Goal: Task Accomplishment & Management: Manage account settings

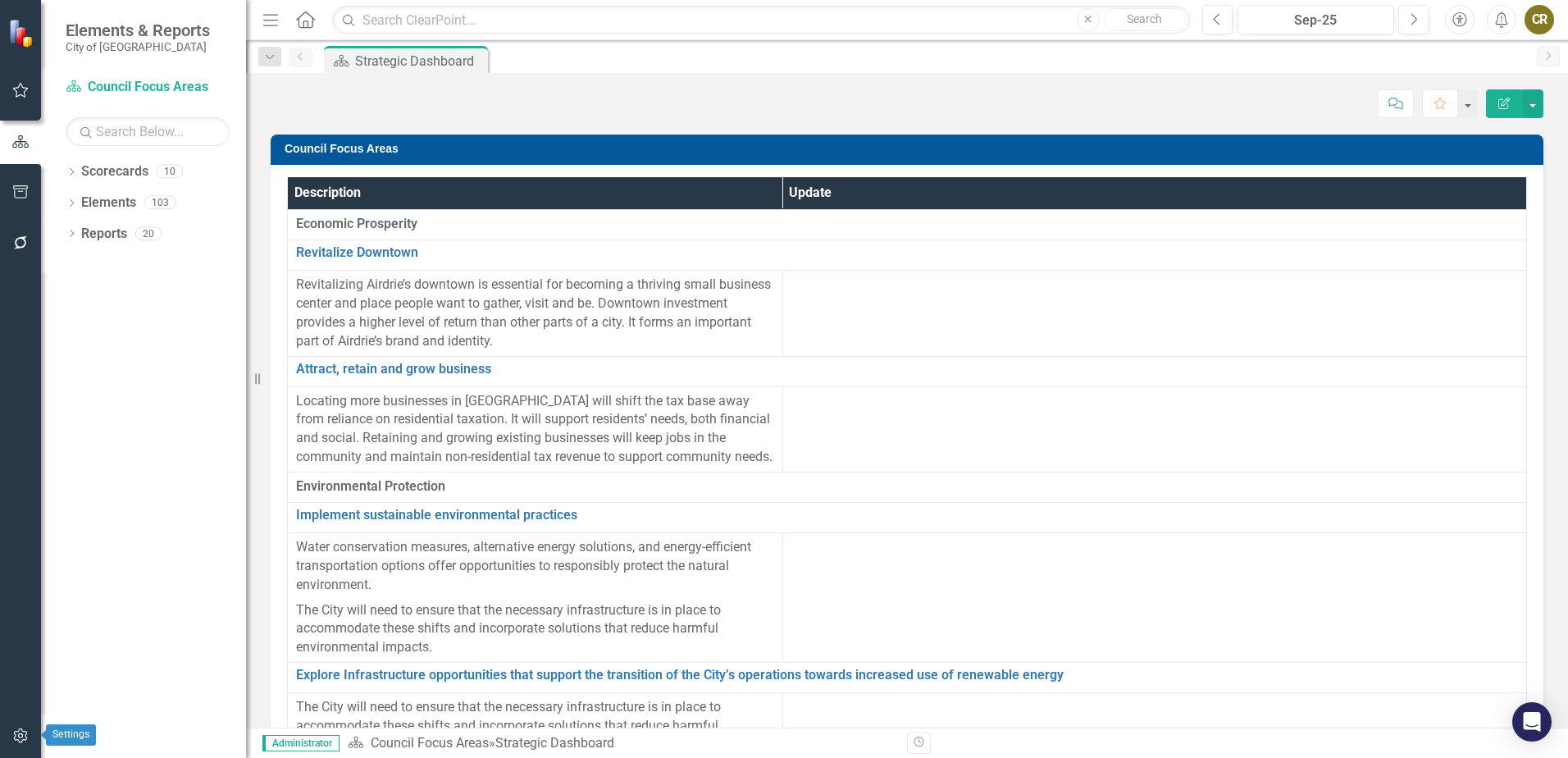
click at [26, 728] on button "button" at bounding box center [21, 736] width 37 height 35
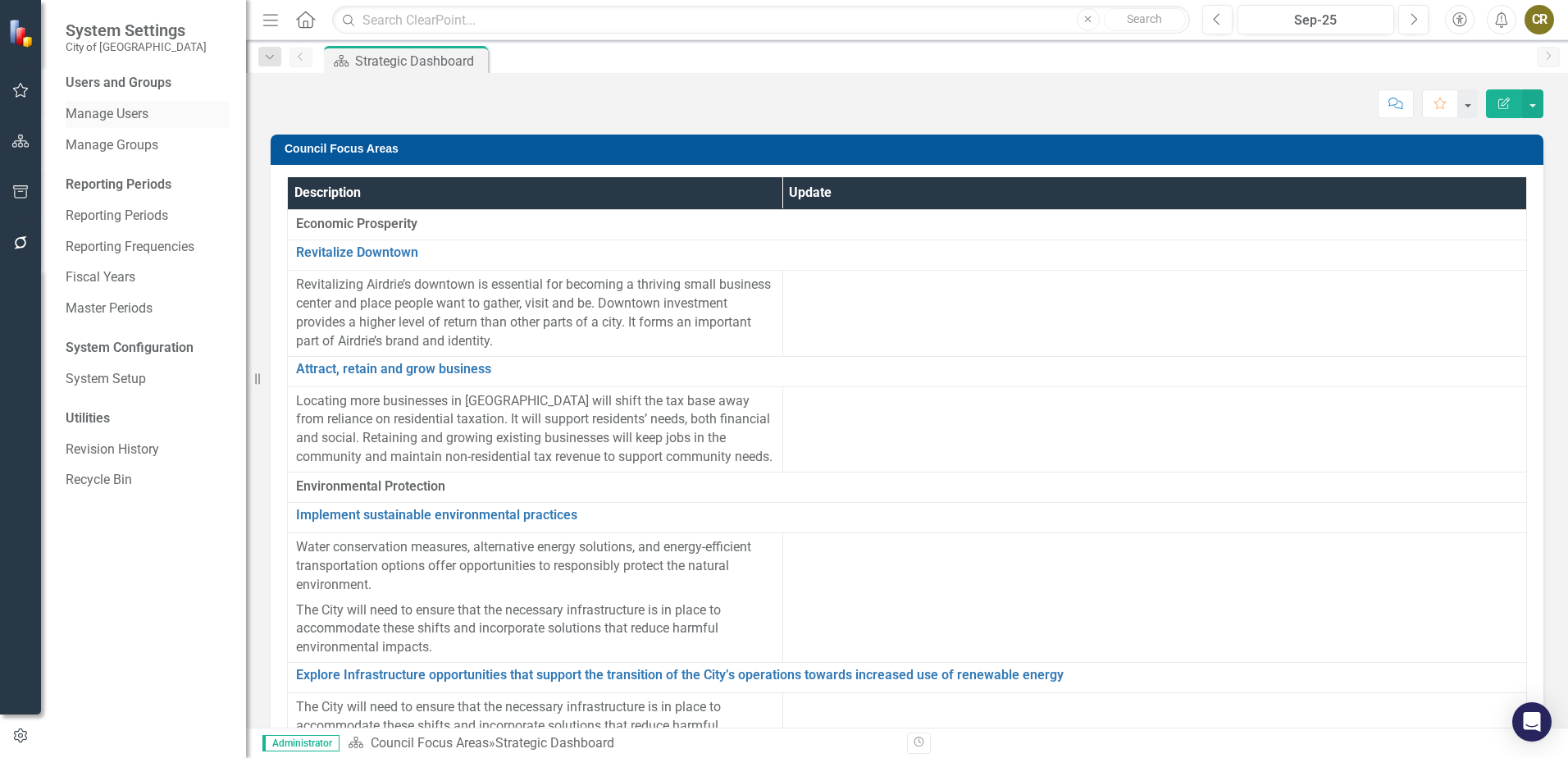
click at [124, 113] on link "Manage Users" at bounding box center [148, 114] width 164 height 19
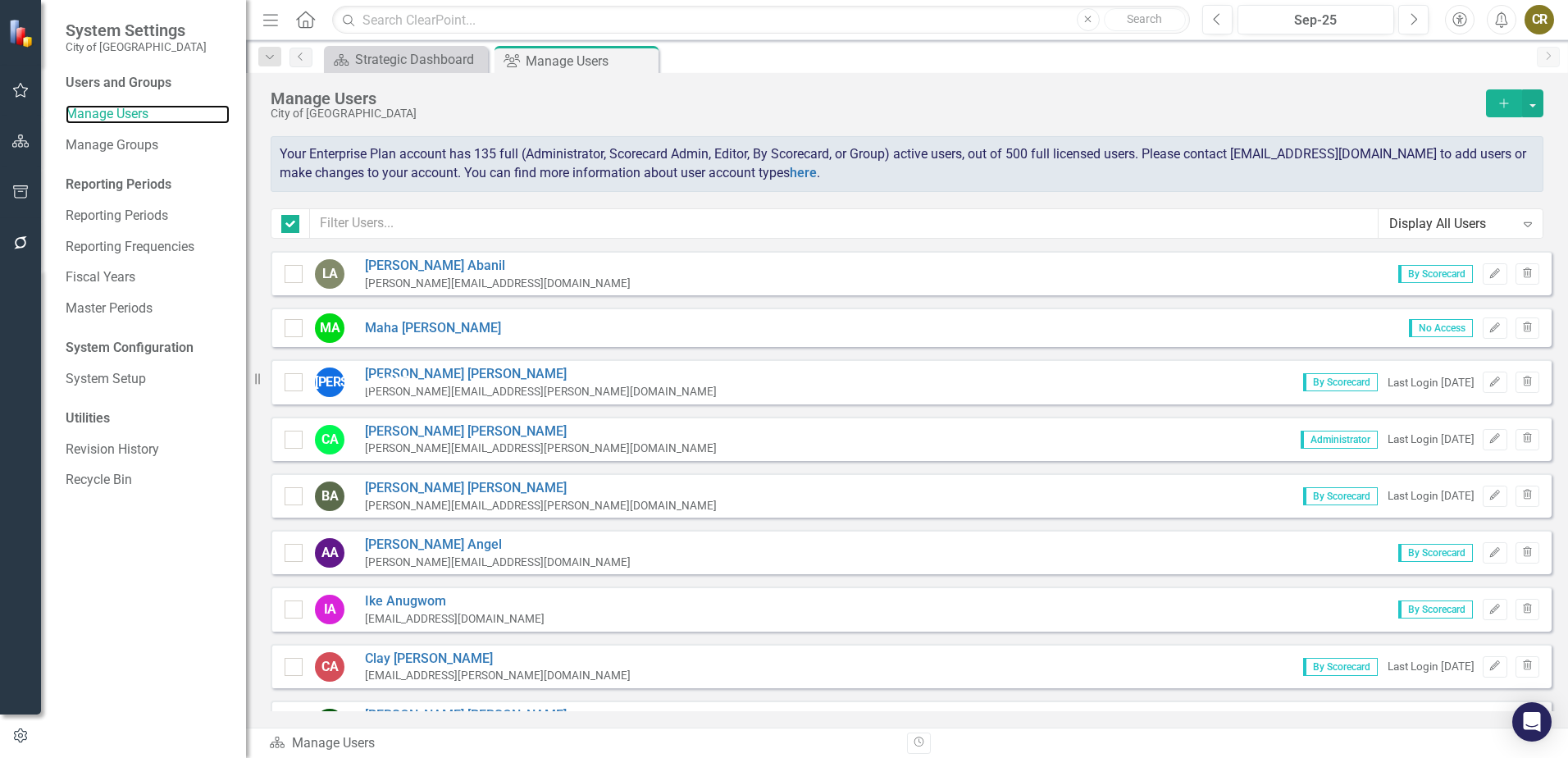
checkbox input "false"
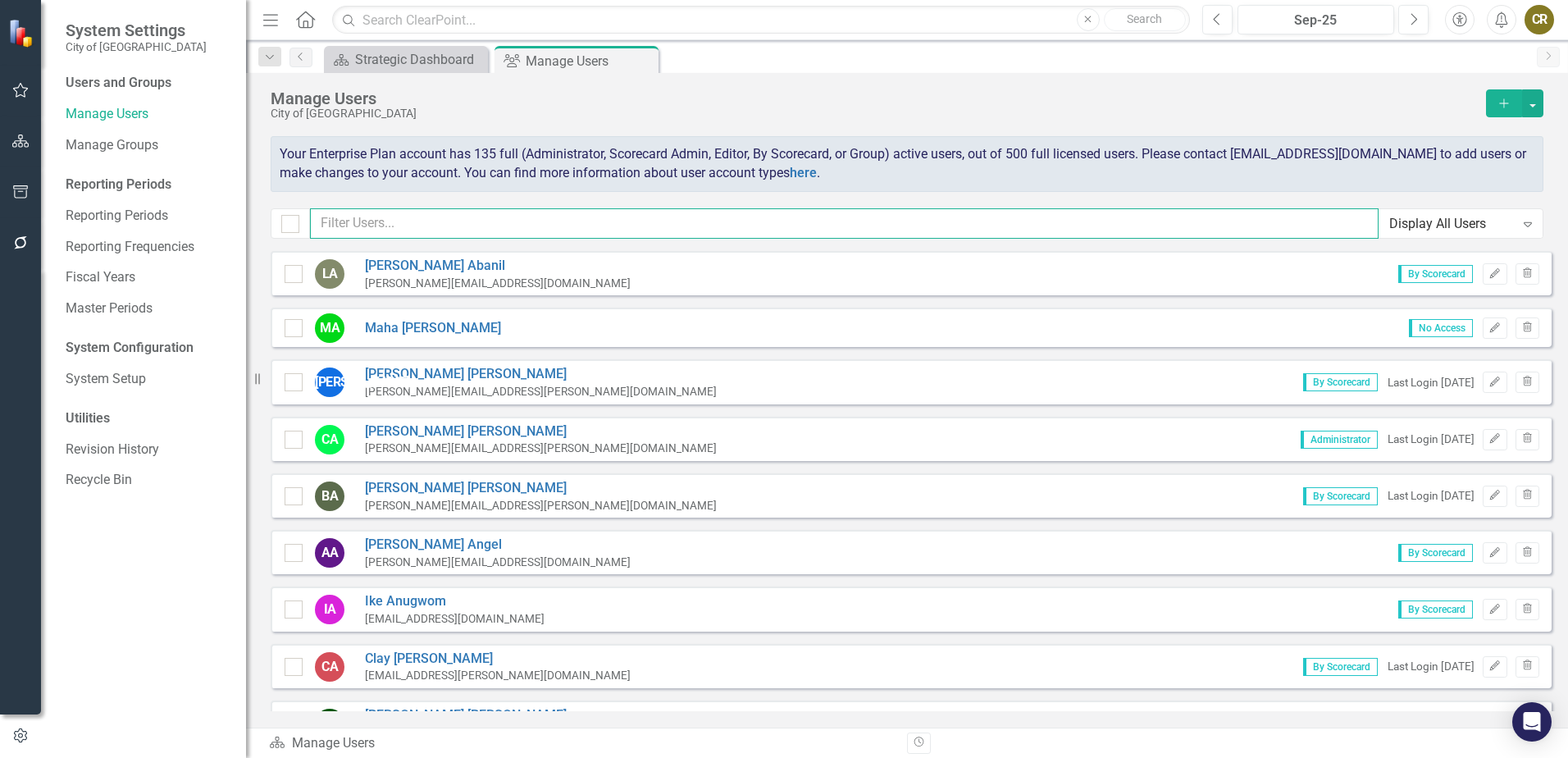
click at [407, 217] on input "text" at bounding box center [843, 223] width 1068 height 30
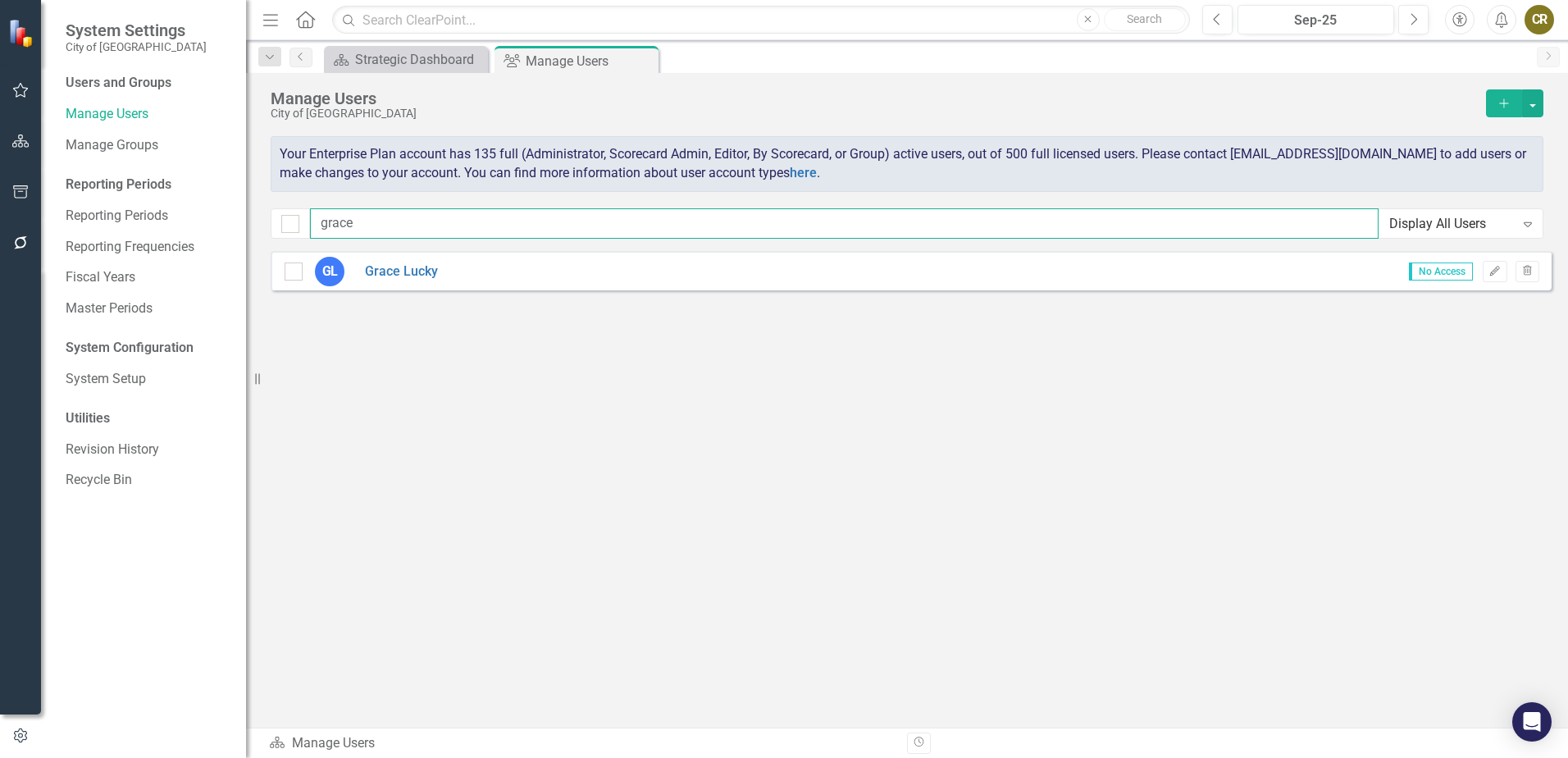
type input "grace"
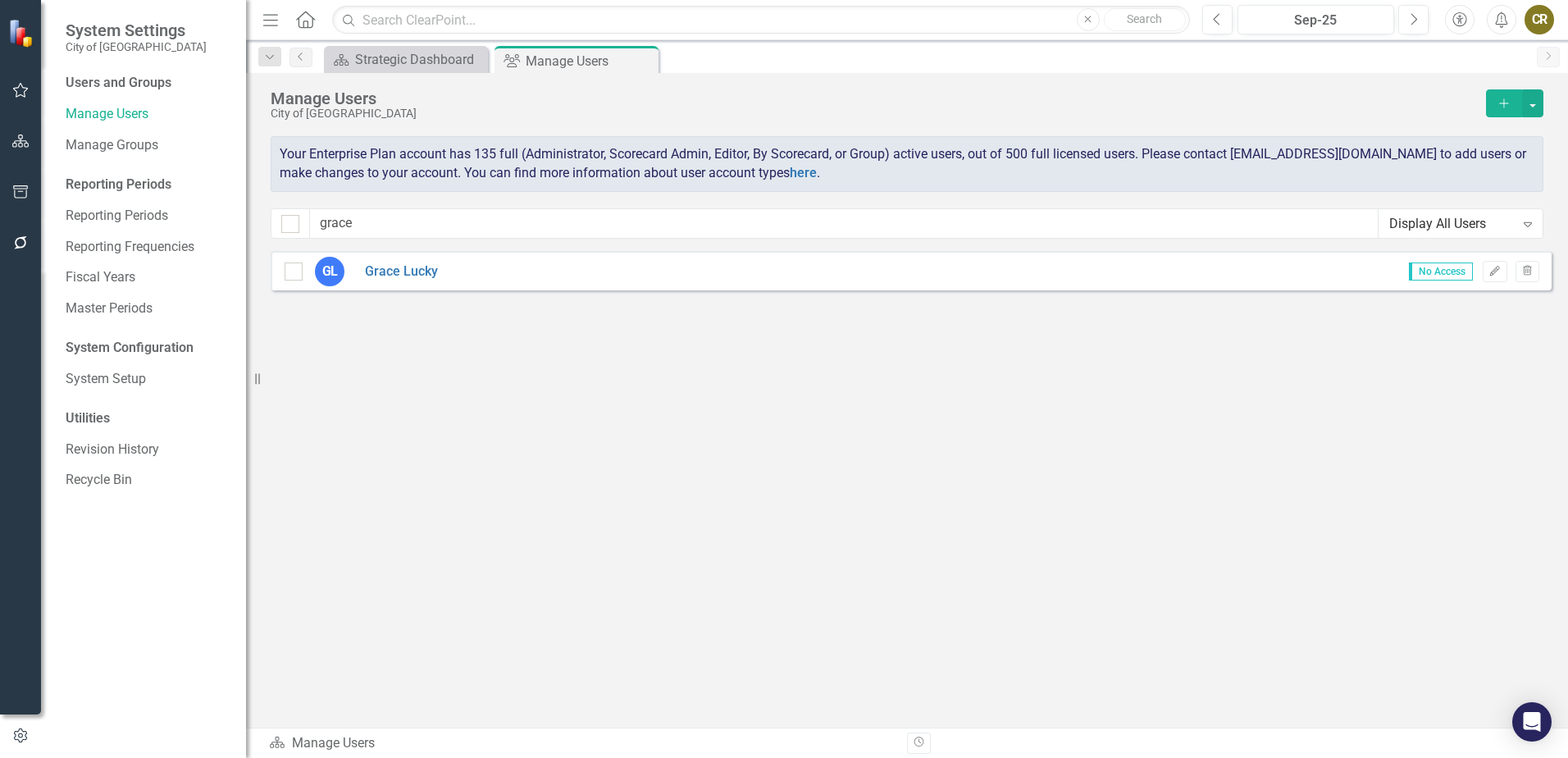
click at [848, 269] on div "[PERSON_NAME] Lucky No Access Edit Trash" at bounding box center [911, 271] width 1281 height 40
click at [1493, 272] on icon "Edit" at bounding box center [1494, 271] width 12 height 10
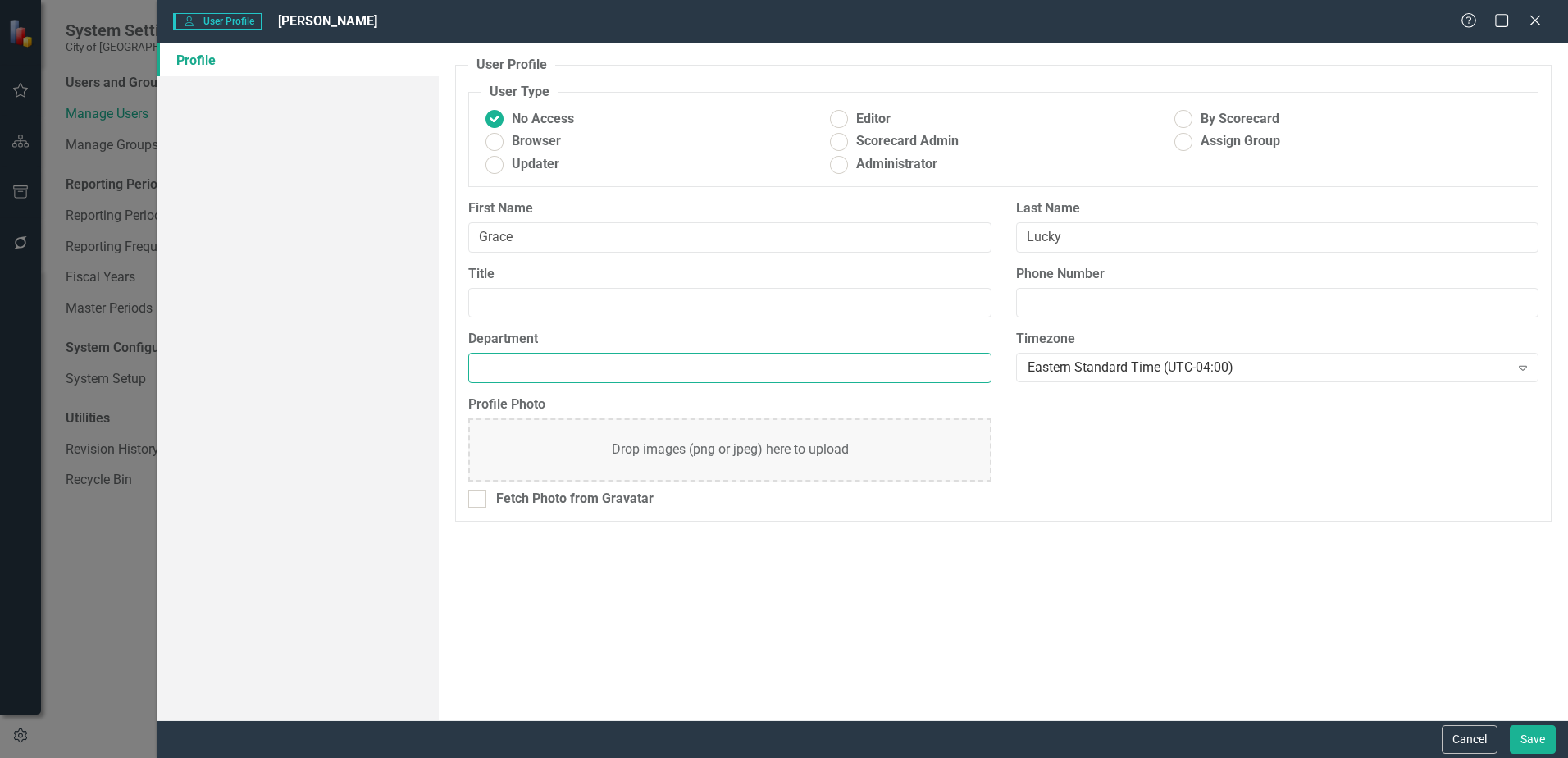
click at [547, 365] on input "Department" at bounding box center [729, 368] width 522 height 30
click at [1185, 119] on ins at bounding box center [1183, 119] width 25 height 25
click at [1185, 119] on input "By Scorecard" at bounding box center [1183, 119] width 25 height 25
radio input "true"
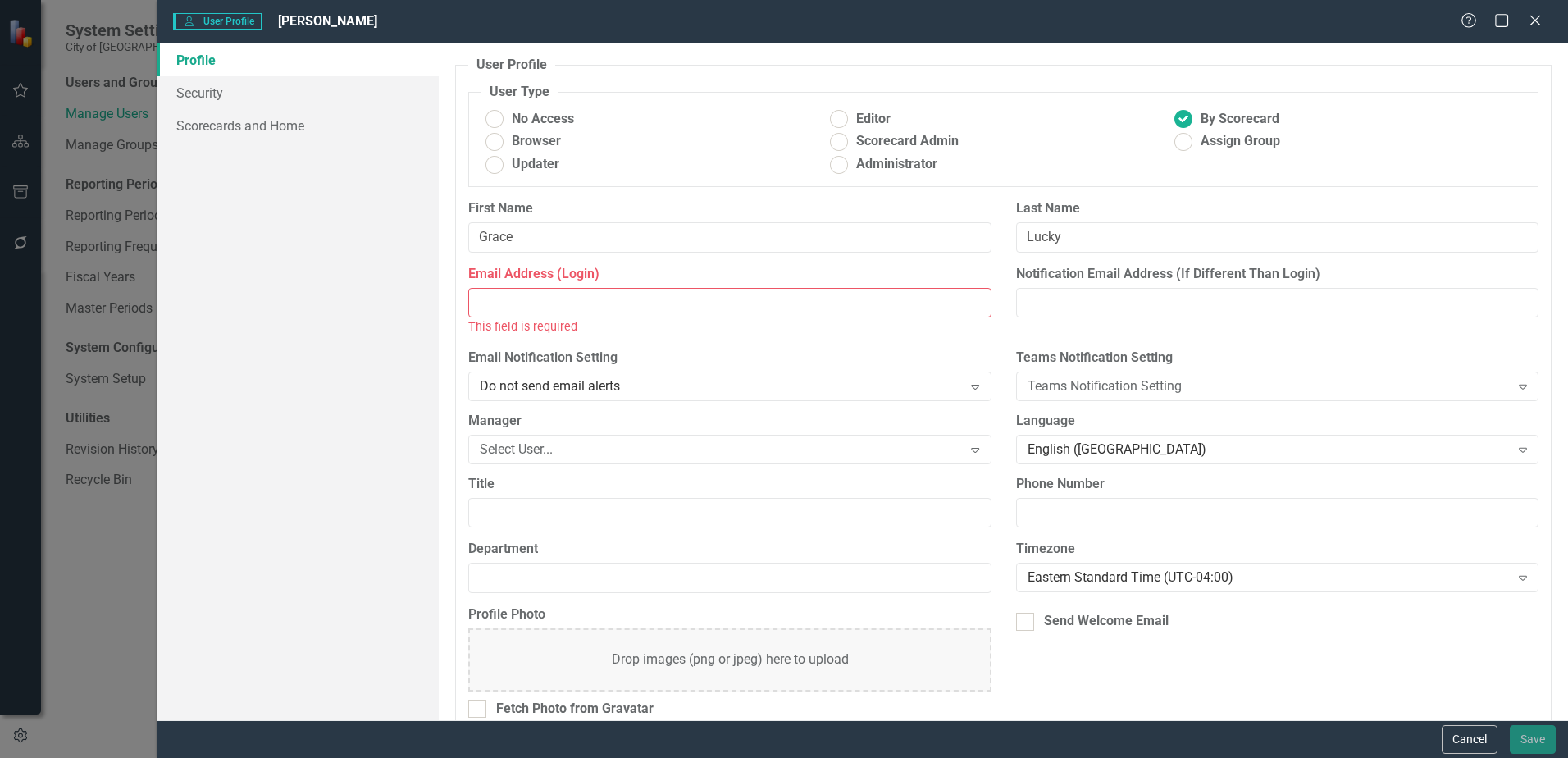
click at [666, 298] on input "Email Address (Login)" at bounding box center [729, 303] width 522 height 30
click at [664, 298] on input "Email Address (Login)" at bounding box center [729, 303] width 522 height 30
click at [636, 307] on input "Email Address (Login)" at bounding box center [729, 303] width 522 height 30
paste input "[EMAIL_ADDRESS][DOMAIN_NAME]"
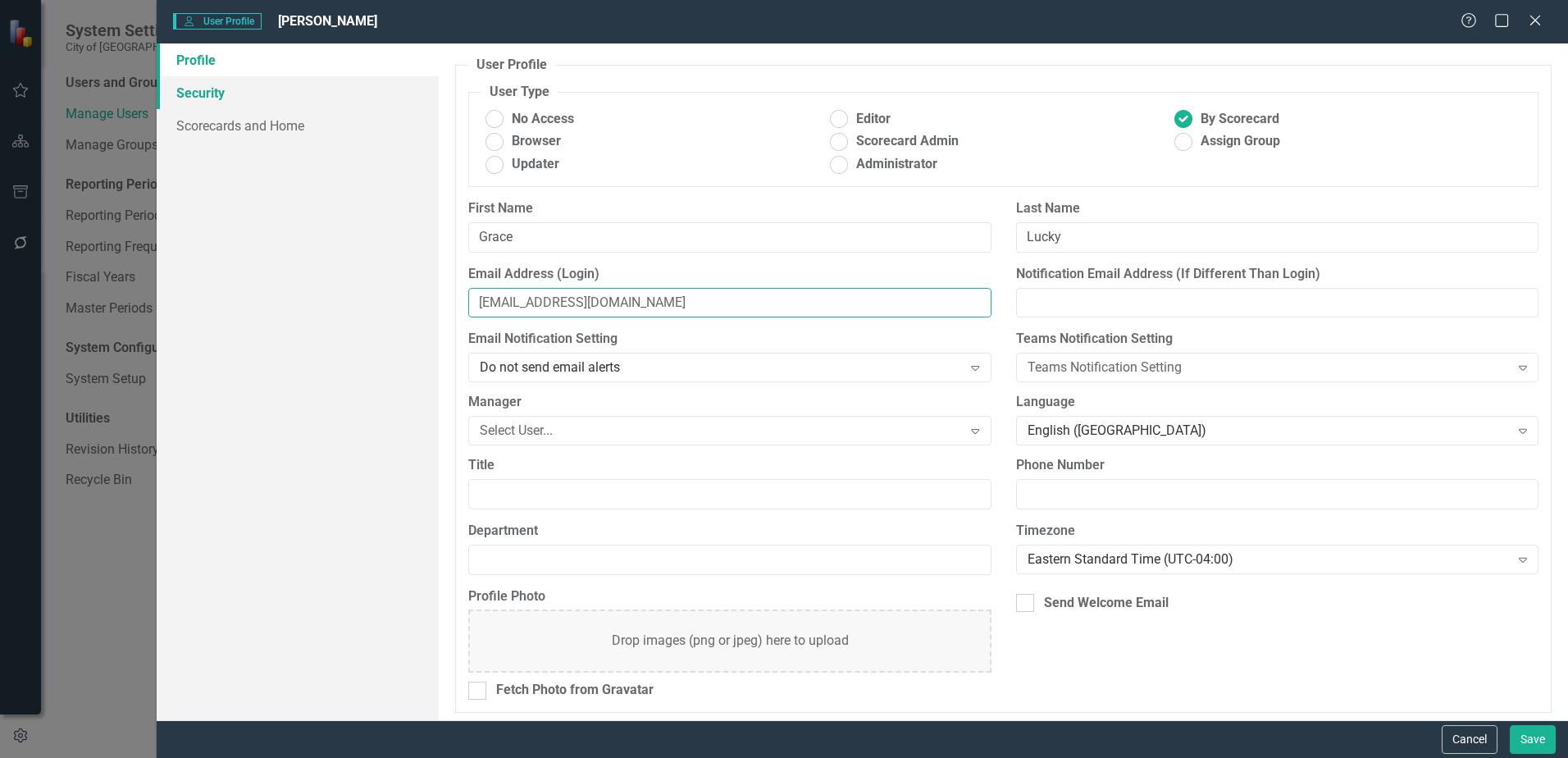
type input "[EMAIL_ADDRESS][DOMAIN_NAME]"
click at [220, 99] on link "Security" at bounding box center [298, 93] width 282 height 33
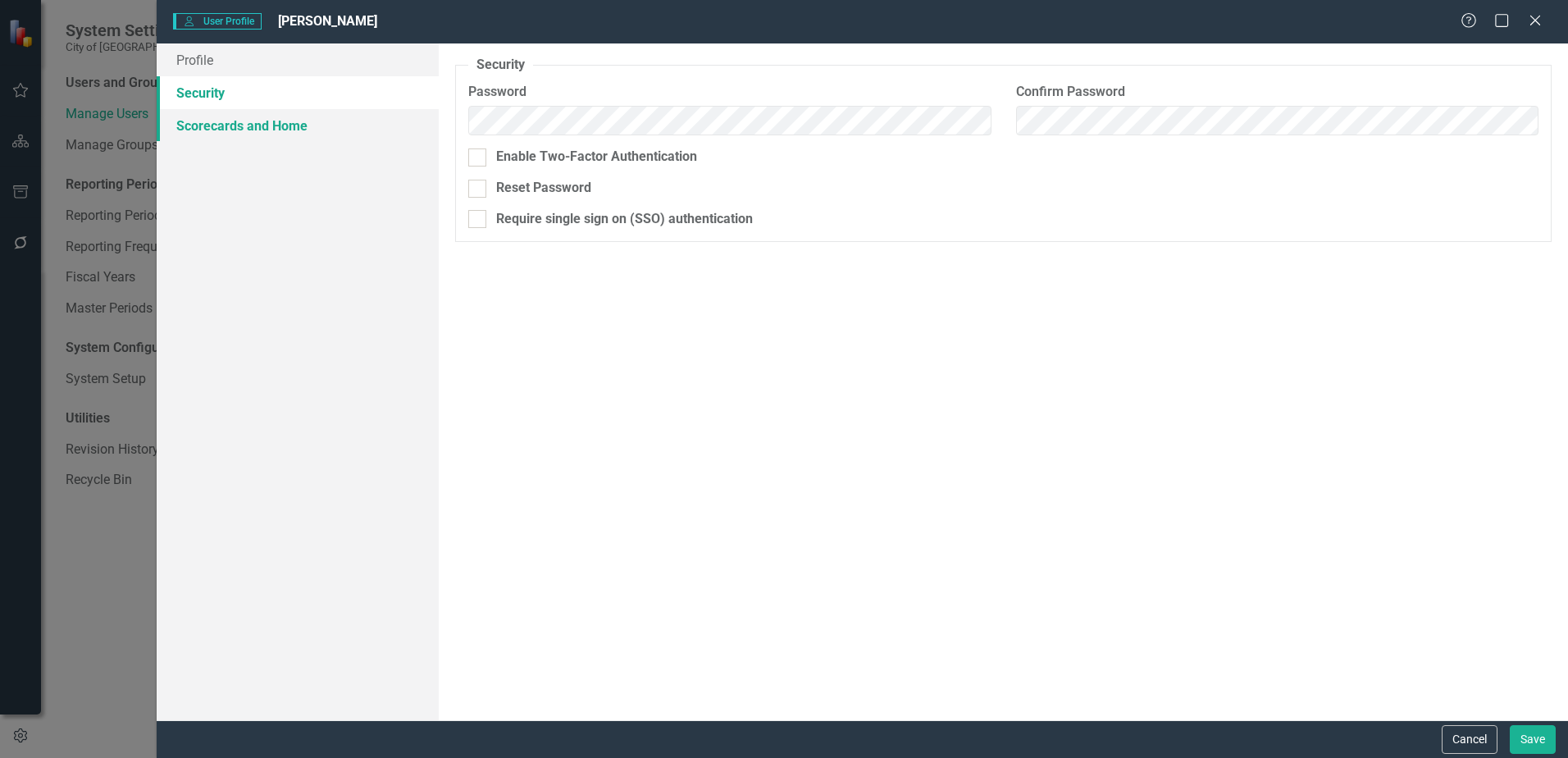
click at [222, 132] on link "Scorecards and Home" at bounding box center [298, 125] width 282 height 33
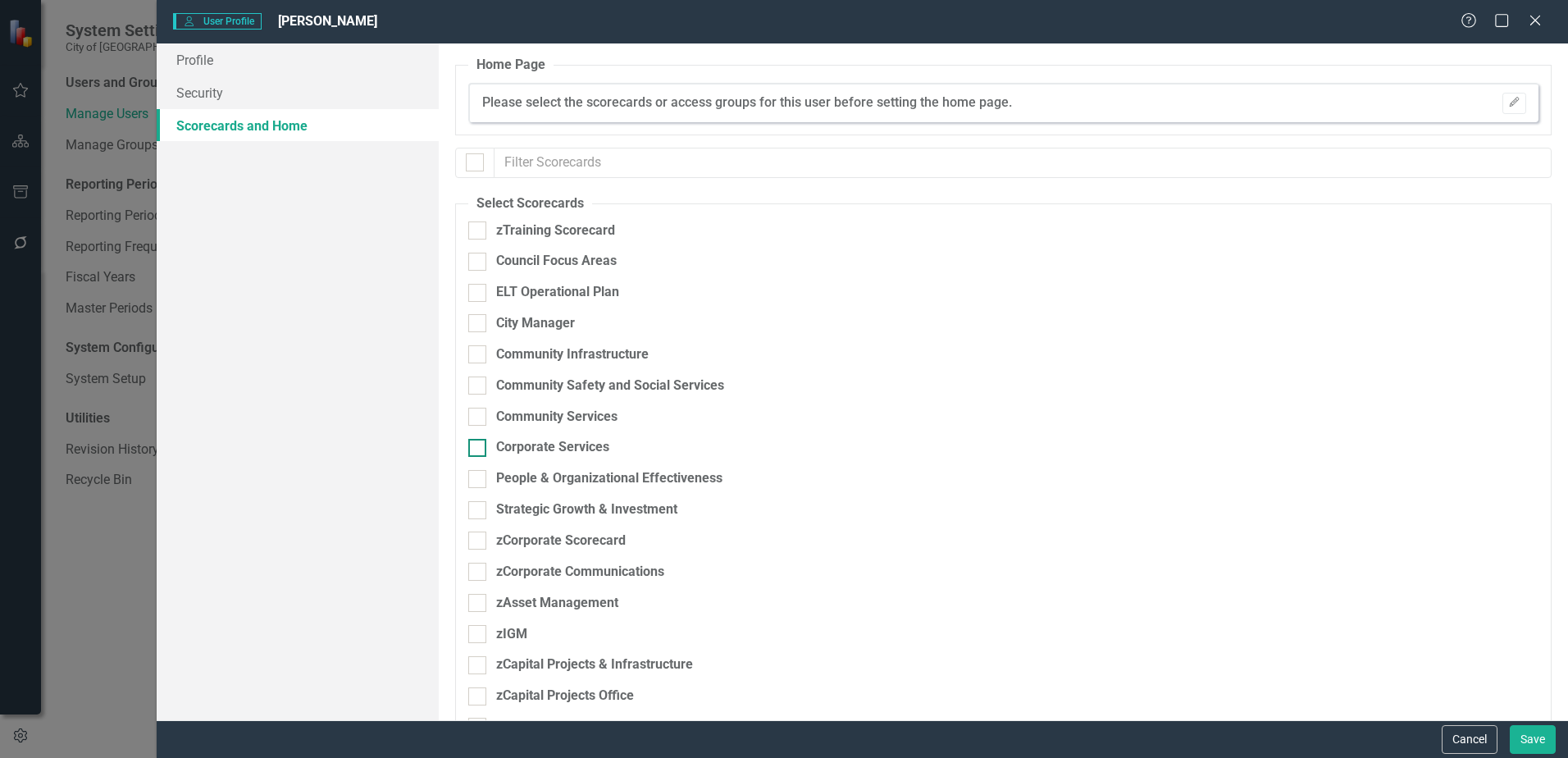
click at [479, 445] on input "Corporate Services" at bounding box center [473, 444] width 10 height 10
checkbox input "true"
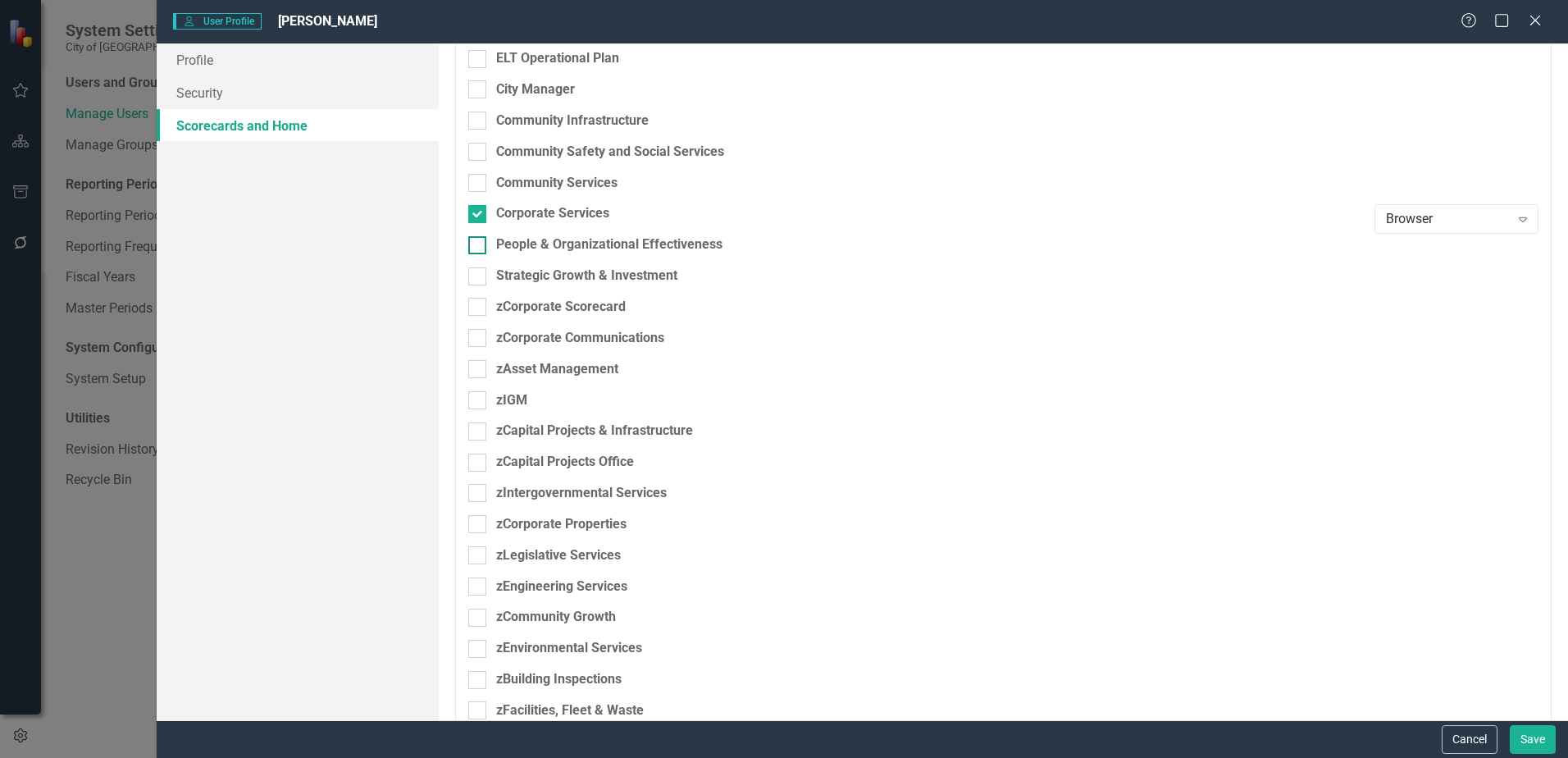
scroll to position [246, 0]
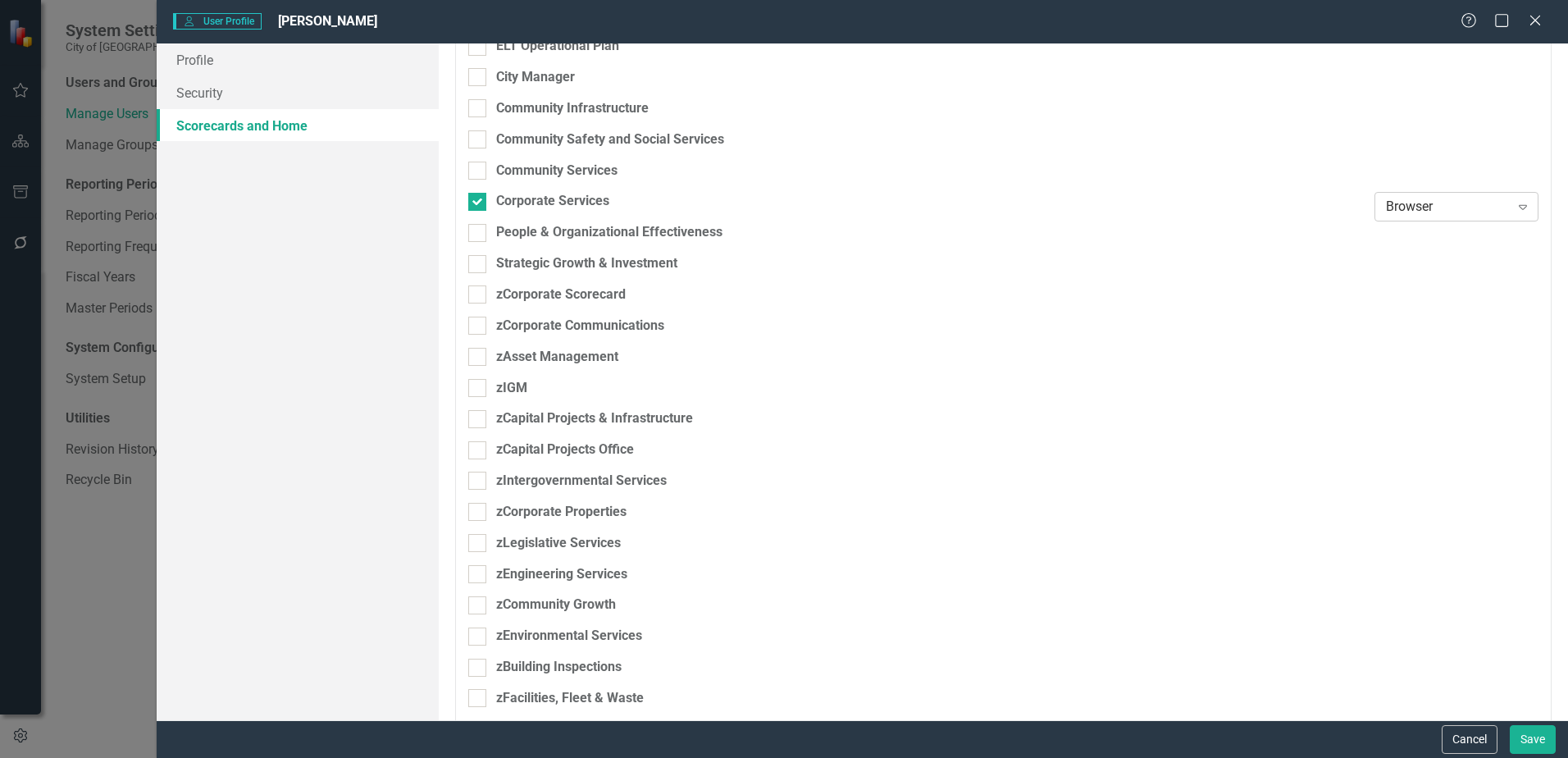
click at [1514, 209] on icon "Expand" at bounding box center [1522, 206] width 16 height 13
click at [1434, 292] on div "Editor" at bounding box center [1447, 290] width 138 height 19
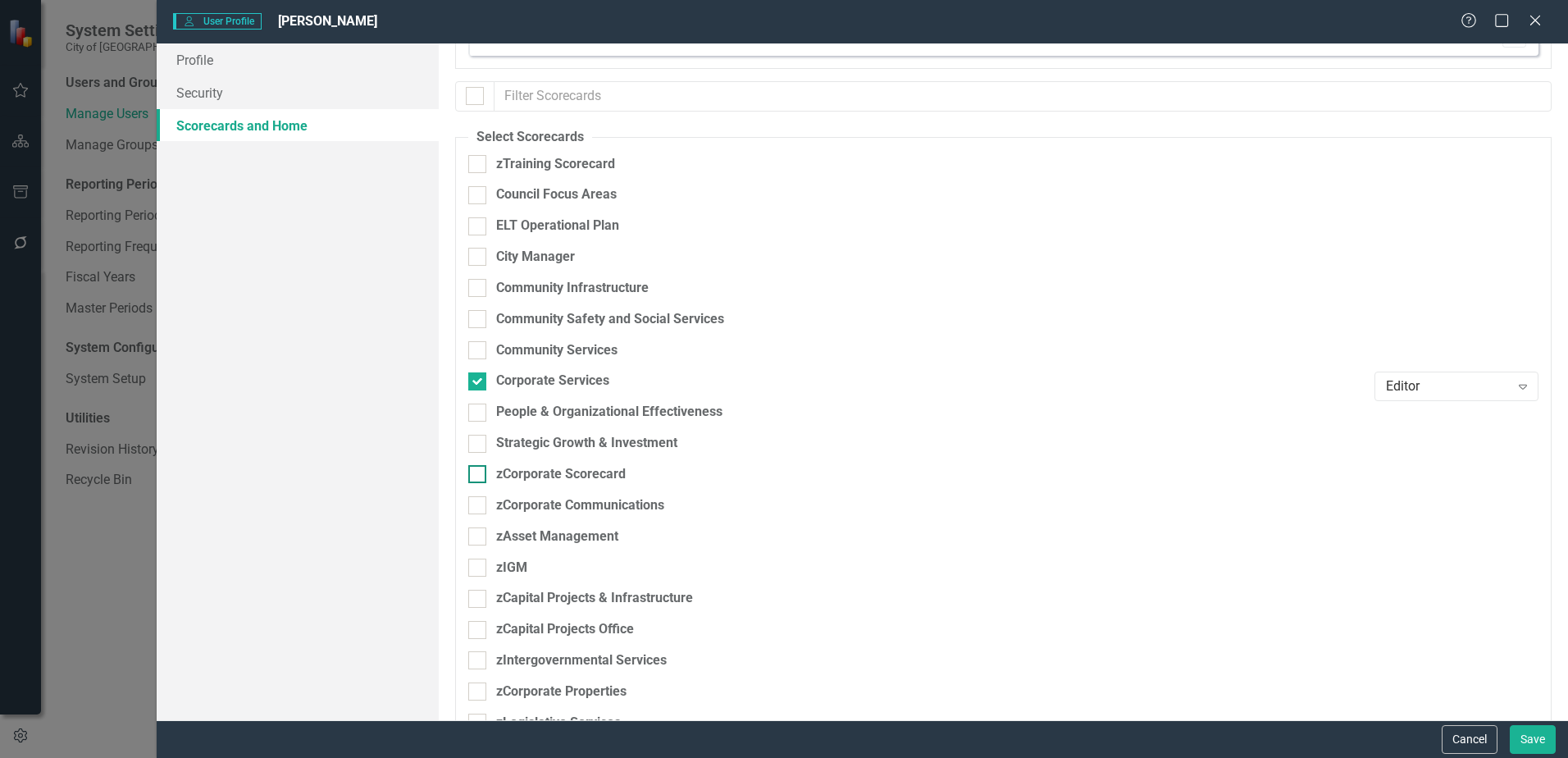
scroll to position [0, 0]
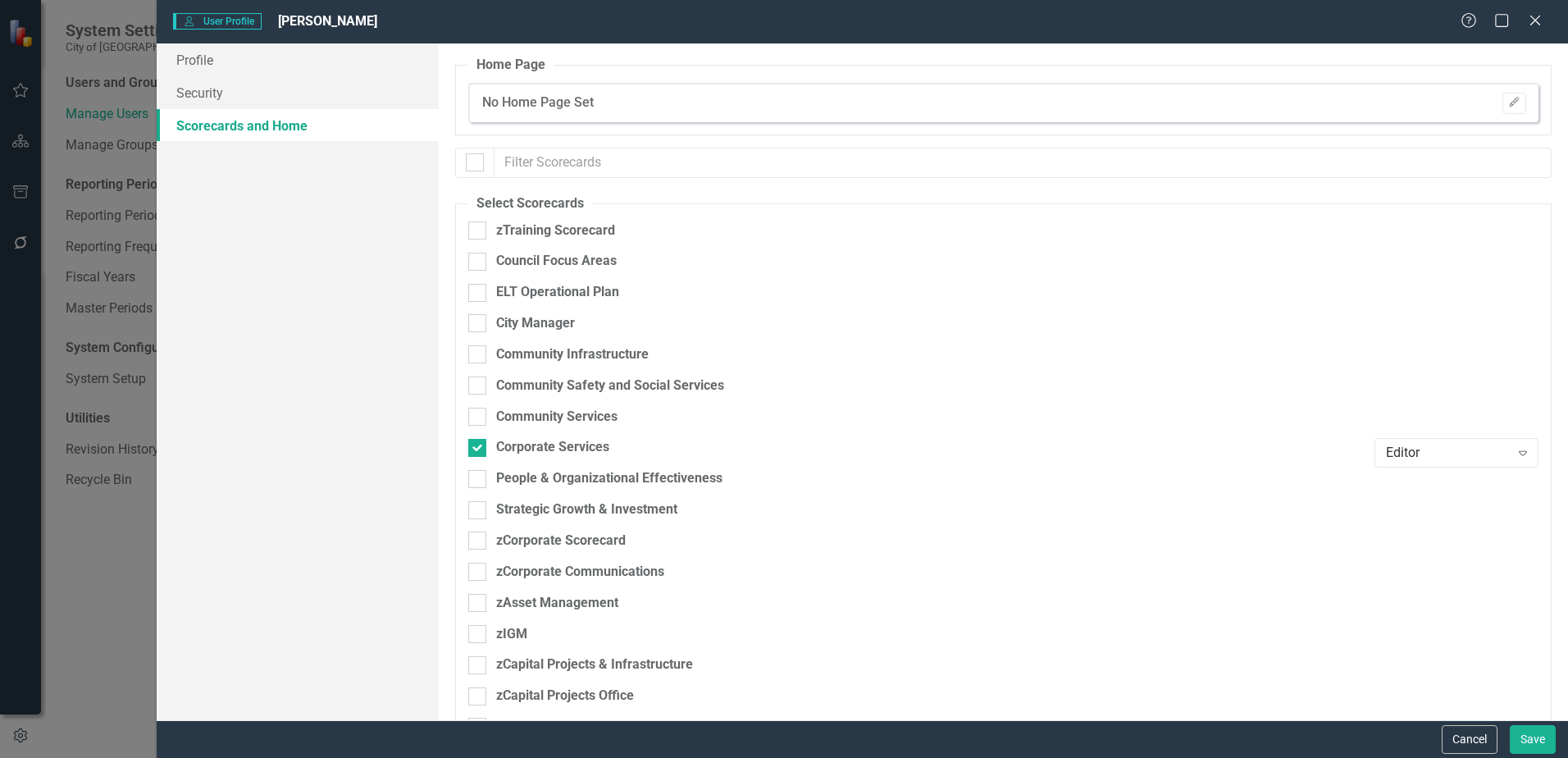
click at [629, 98] on div "No Home Page Set Edit" at bounding box center [1002, 103] width 1070 height 40
click at [1507, 100] on icon "Edit" at bounding box center [1514, 102] width 12 height 10
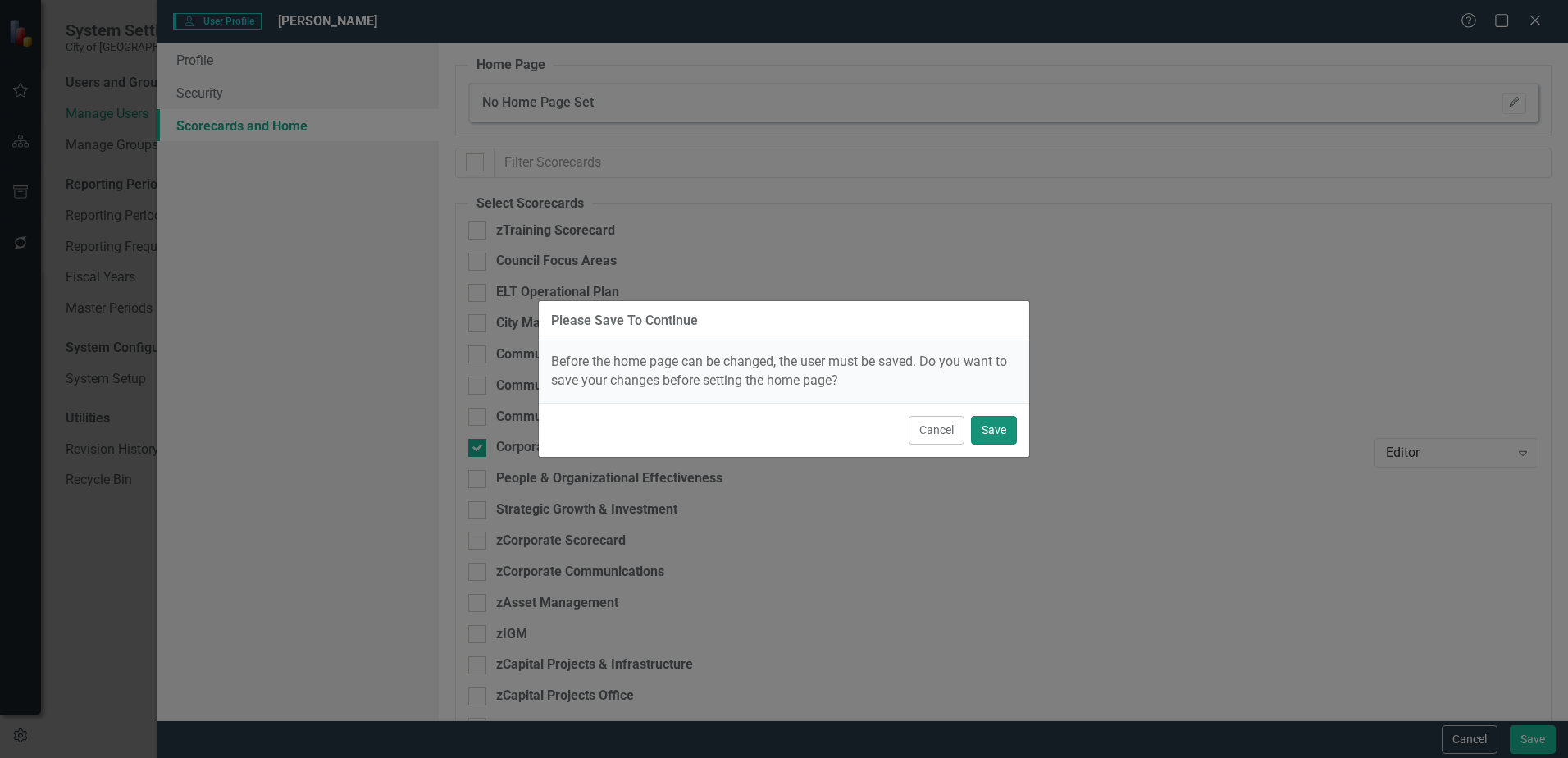
click at [994, 431] on button "Save" at bounding box center [993, 430] width 46 height 29
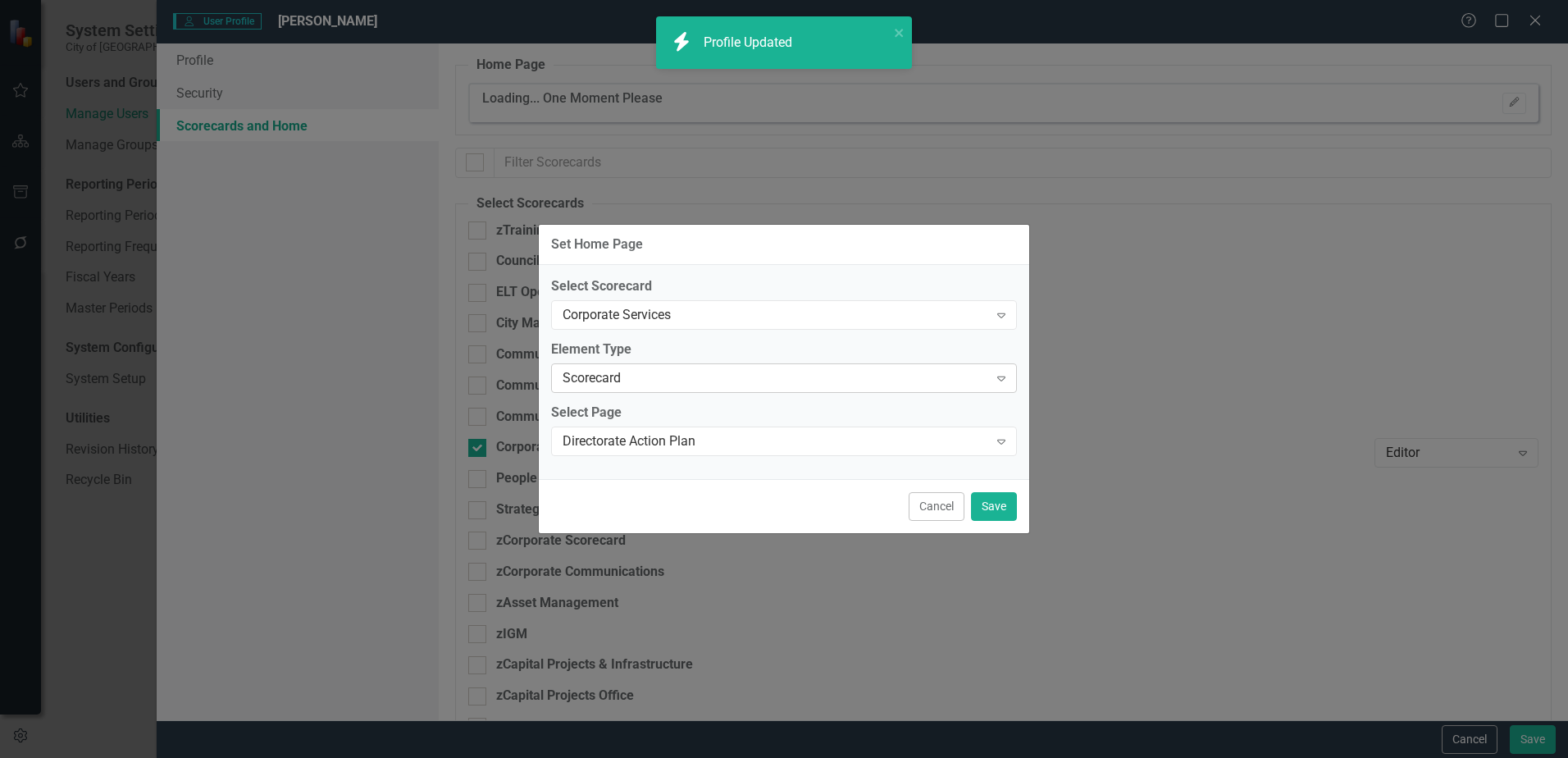
click at [625, 364] on div "Scorecard Expand" at bounding box center [784, 378] width 465 height 29
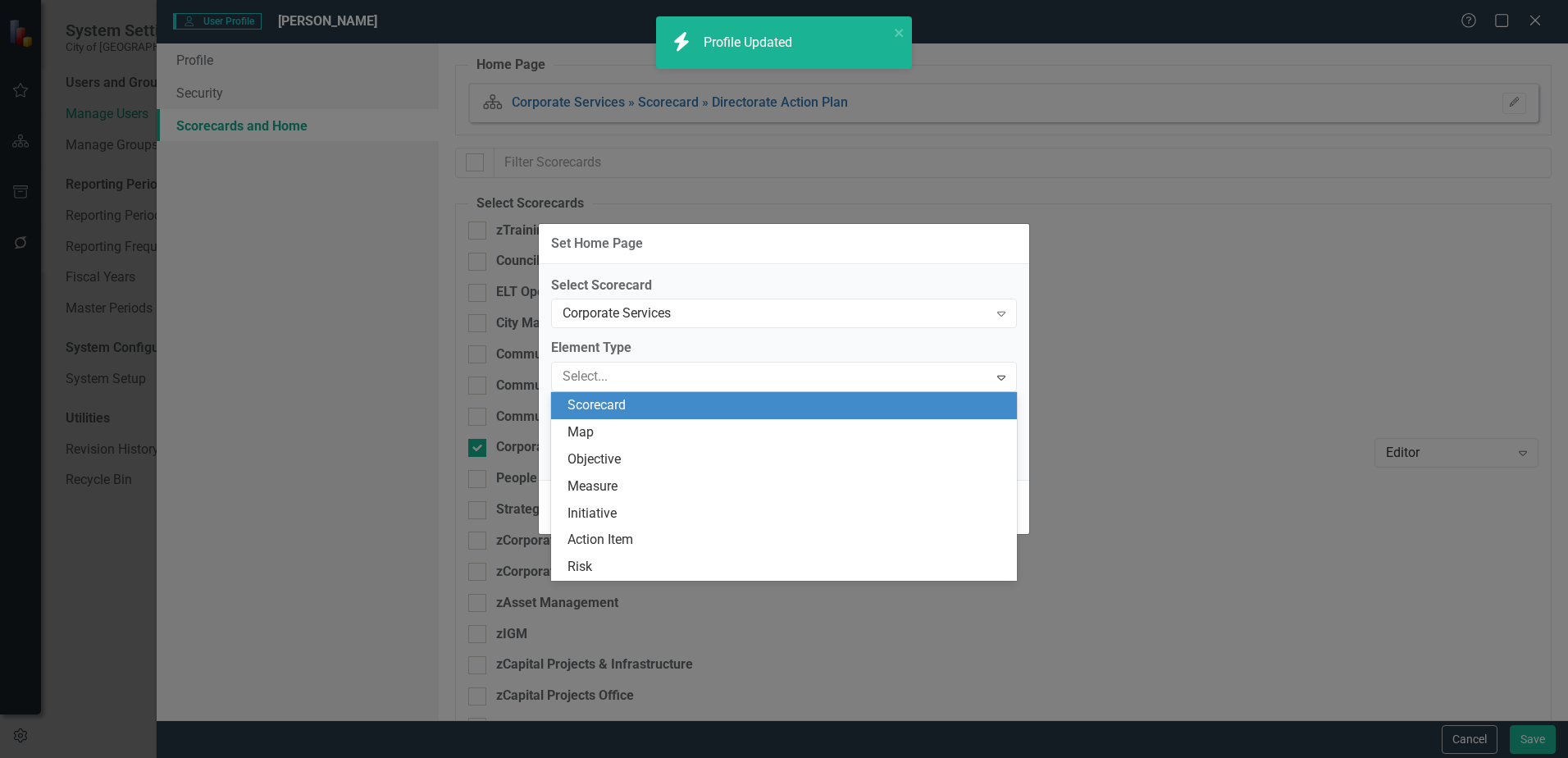
click at [601, 400] on div "Scorecard" at bounding box center [787, 406] width 439 height 19
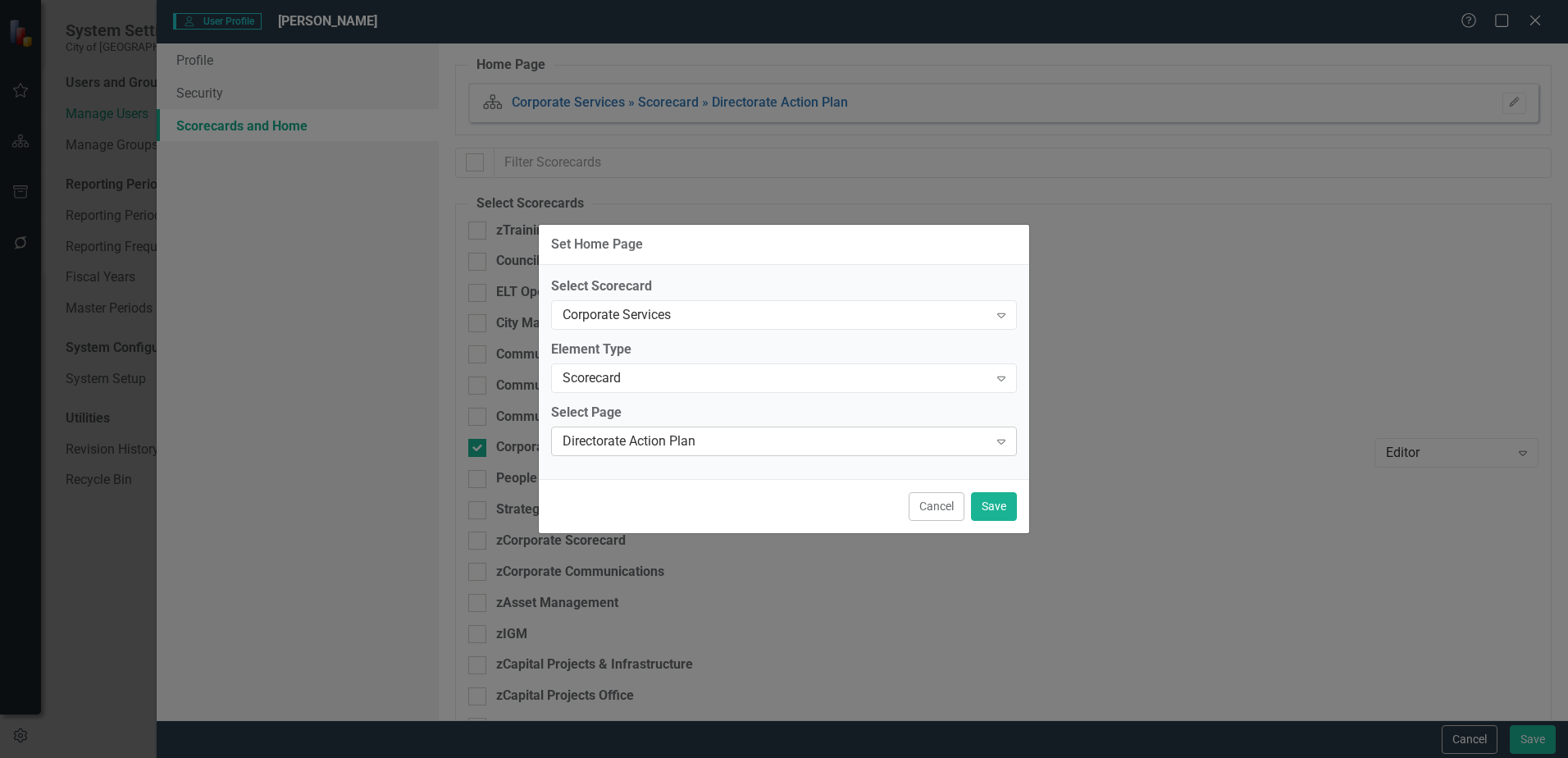
click at [638, 444] on div "Directorate Action Plan" at bounding box center [775, 441] width 426 height 19
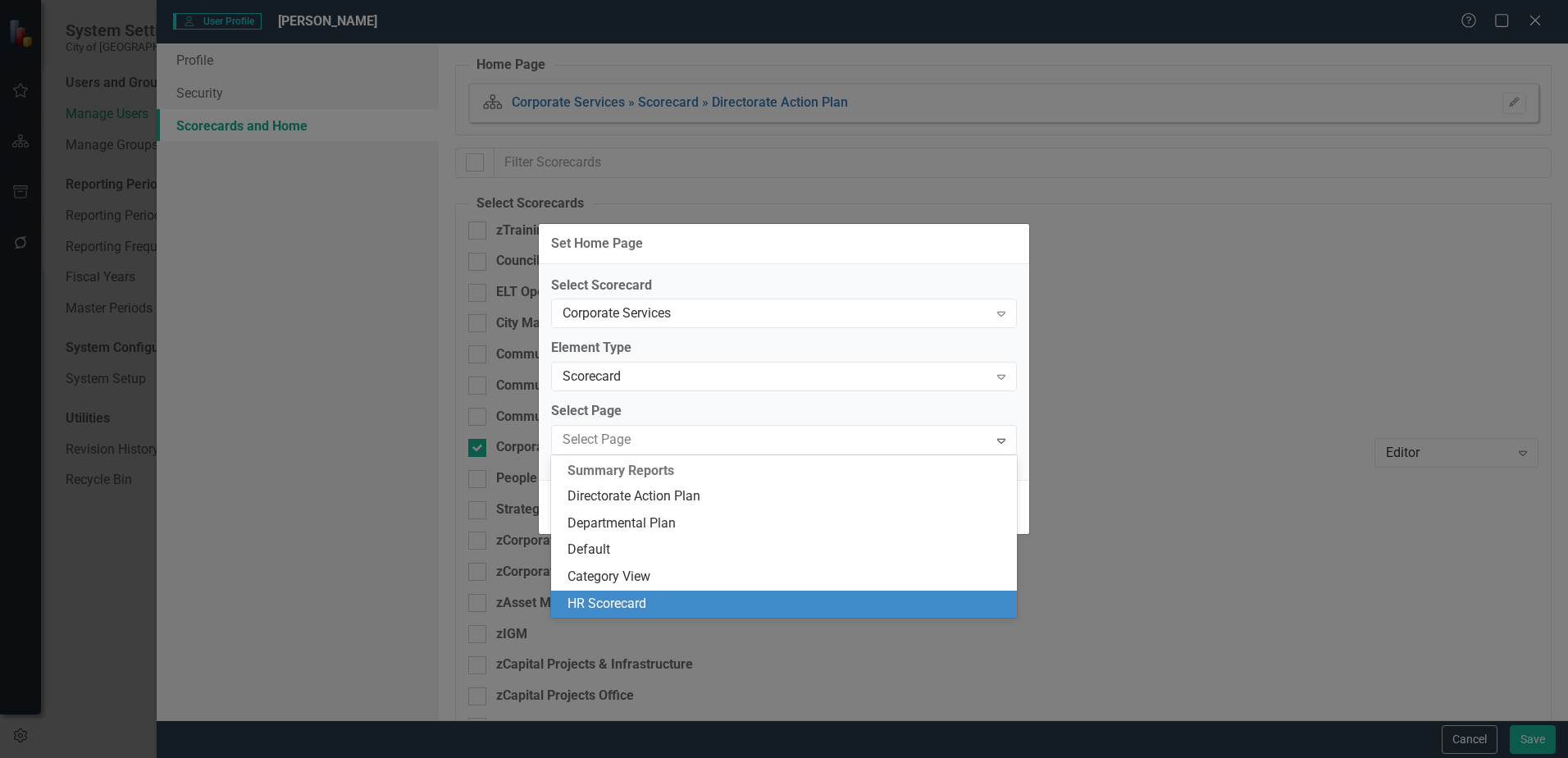
click at [650, 596] on div "HR Scorecard" at bounding box center [787, 604] width 439 height 19
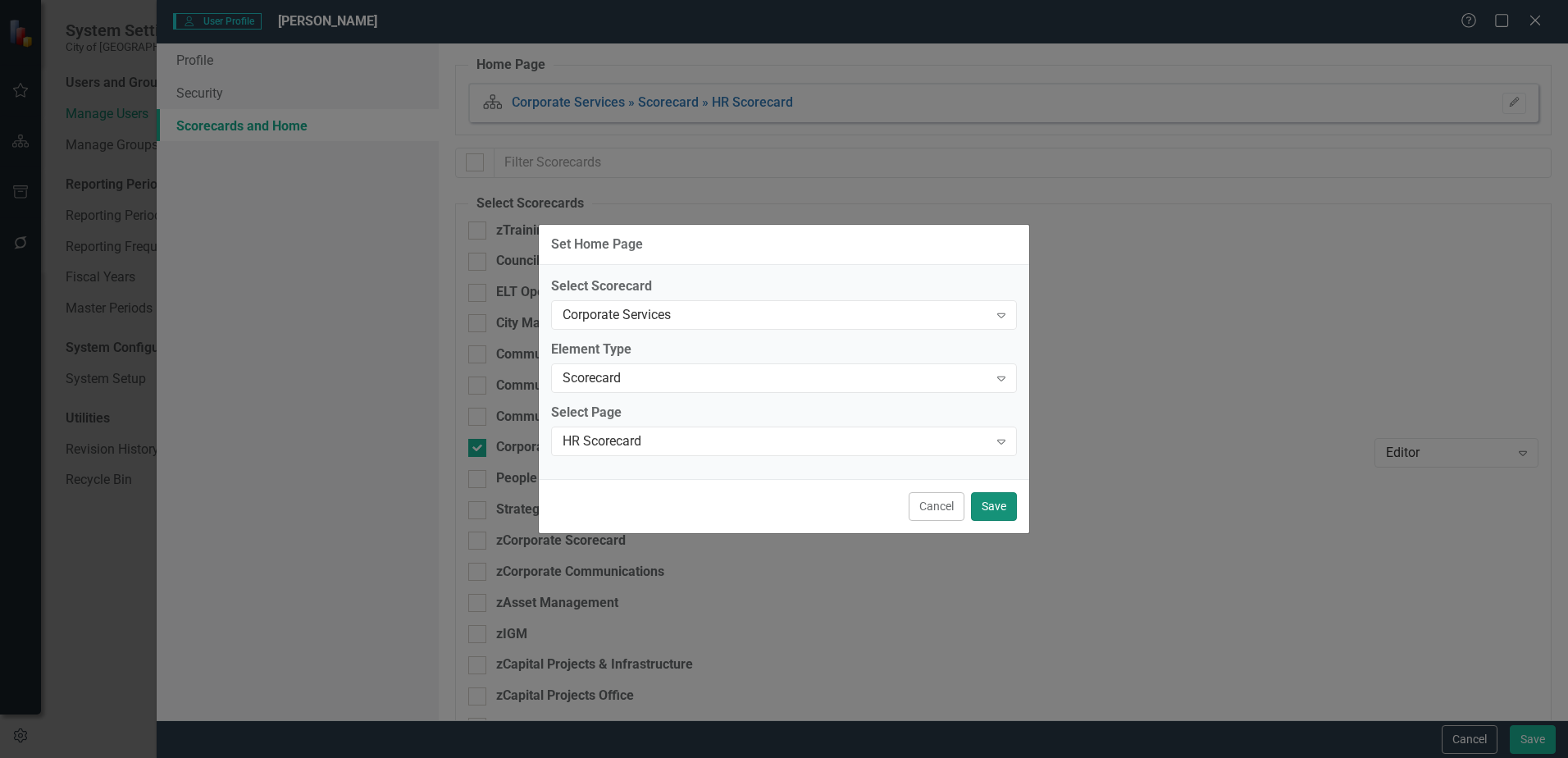
click at [983, 505] on button "Save" at bounding box center [993, 506] width 46 height 29
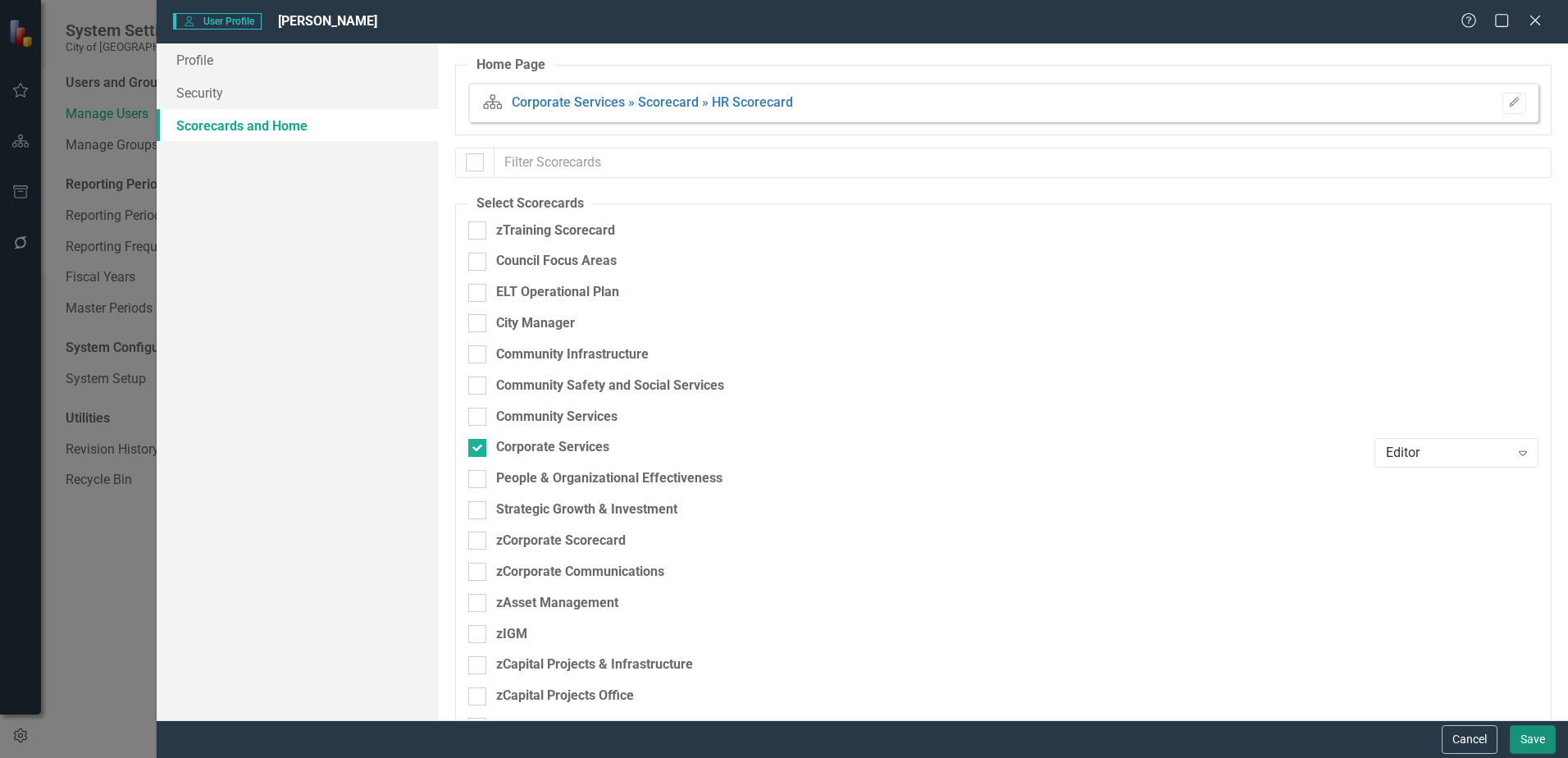
click at [1514, 735] on button "Save" at bounding box center [1532, 739] width 46 height 29
